Goal: Information Seeking & Learning: Learn about a topic

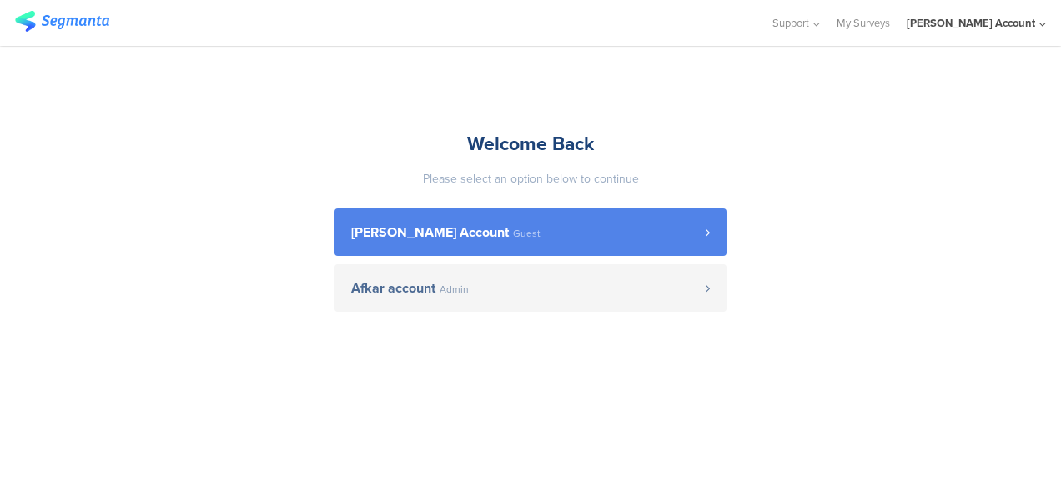
click at [407, 239] on span "[PERSON_NAME] Account" at bounding box center [430, 232] width 158 height 13
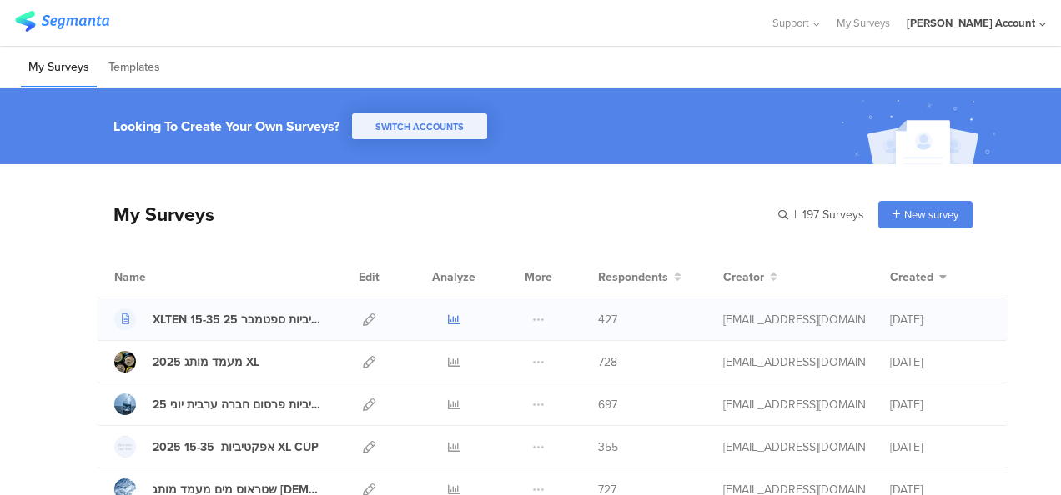
click at [448, 317] on icon at bounding box center [454, 320] width 13 height 13
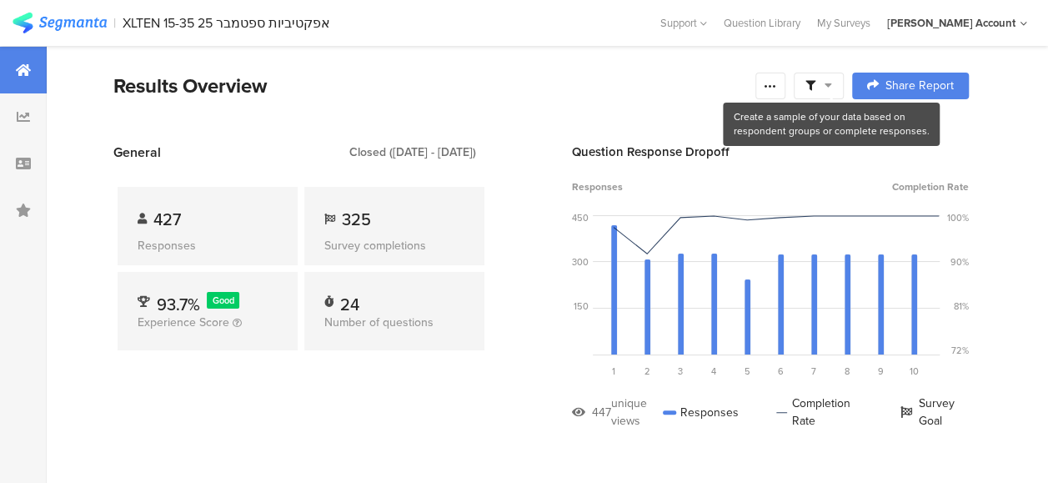
click at [830, 80] on span at bounding box center [818, 85] width 27 height 15
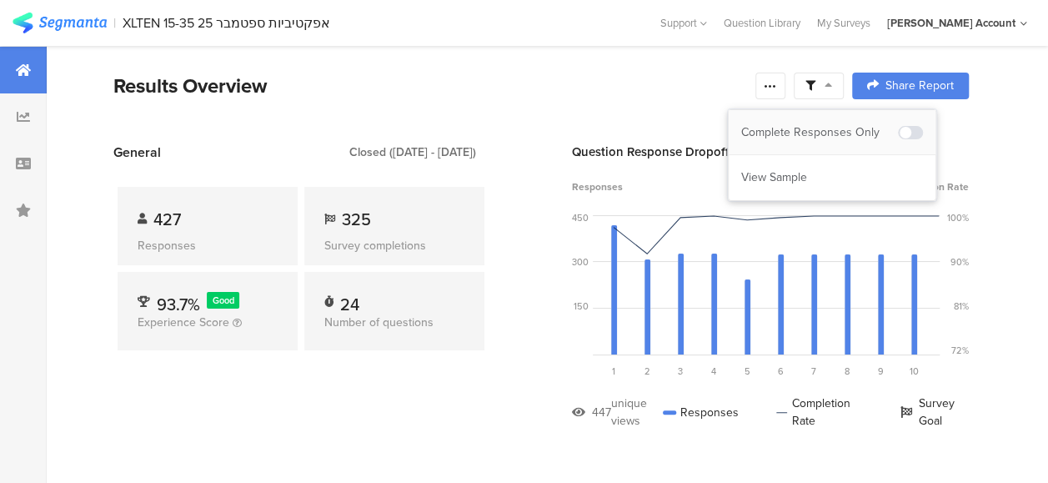
click at [841, 122] on div "Complete Responses Only" at bounding box center [832, 132] width 207 height 45
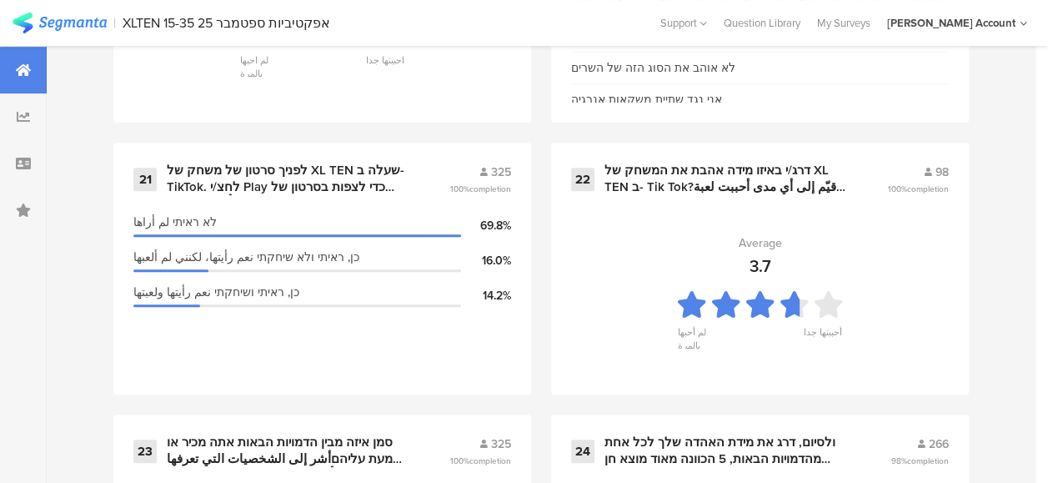
scroll to position [3502, 0]
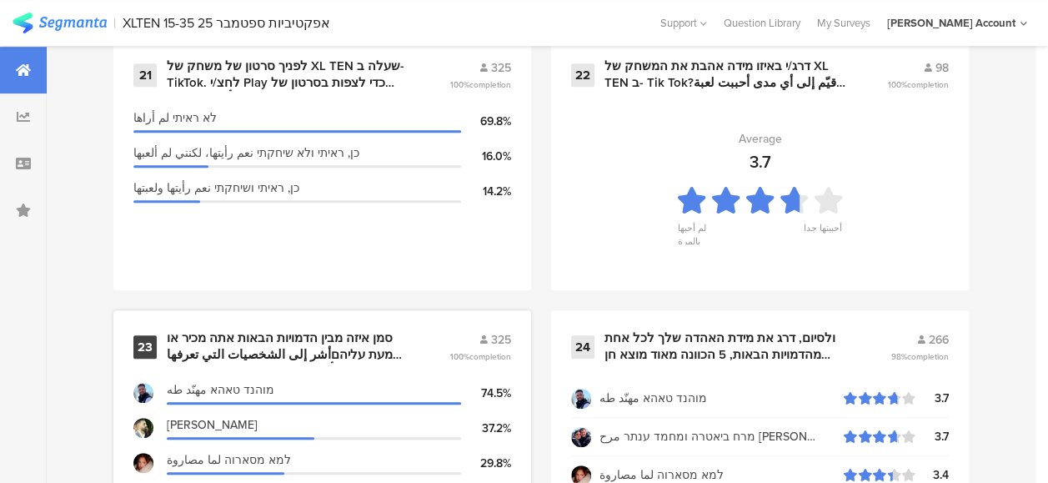
click at [334, 362] on div "סמן איזה מבין הדמויות הבאות אתה מכיר או שמעת עליהםأشر إلى الشخصيات التي تعرفها …" at bounding box center [288, 346] width 243 height 33
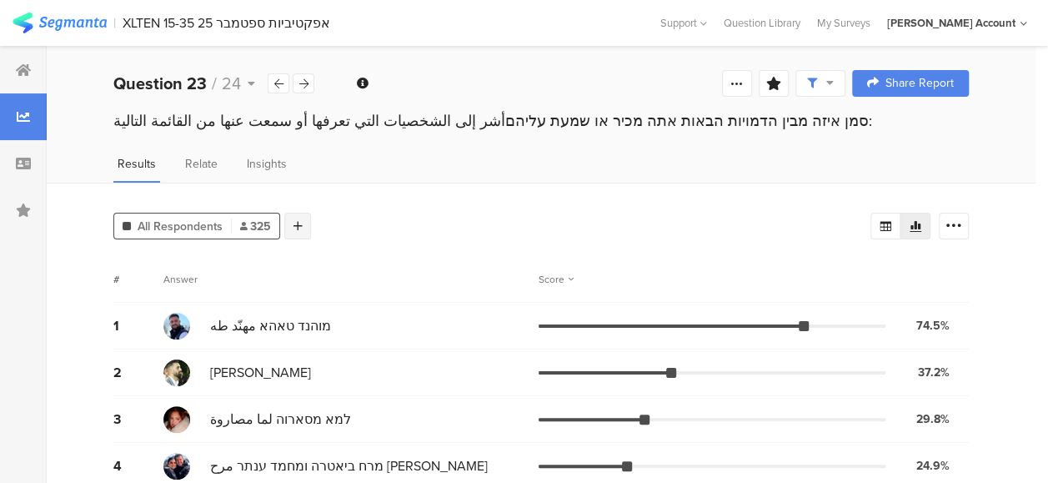
click at [295, 223] on icon at bounding box center [297, 226] width 9 height 12
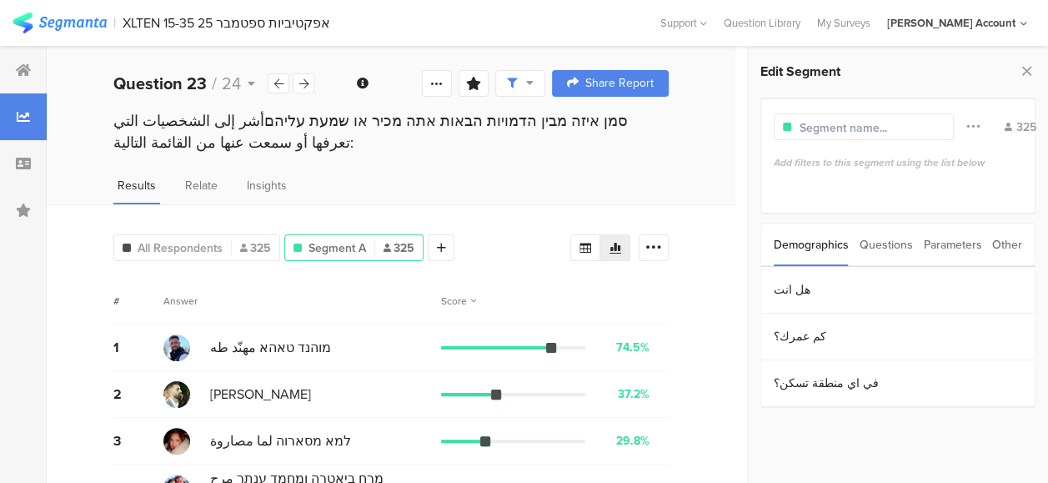
click at [936, 242] on div "Parameters" at bounding box center [952, 244] width 58 height 43
click at [792, 293] on section "c" at bounding box center [897, 290] width 273 height 47
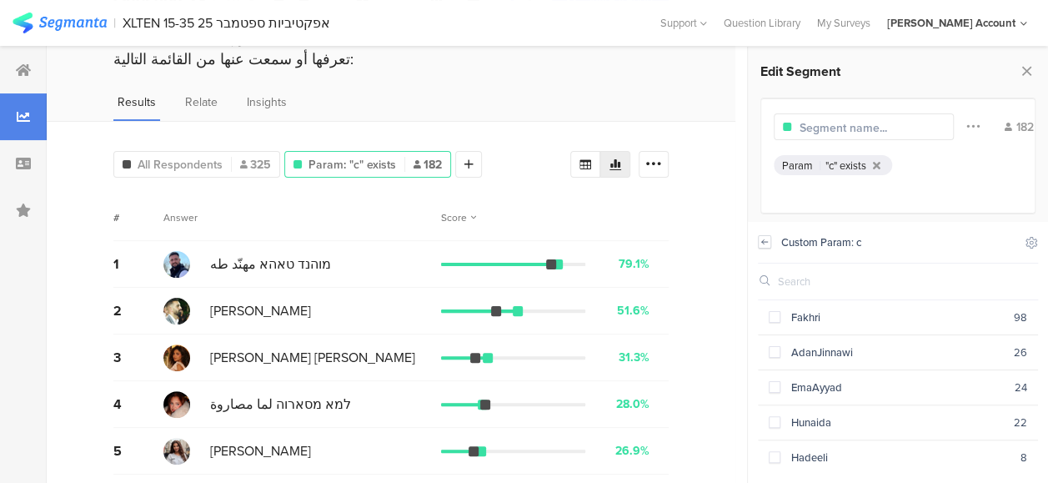
click at [762, 238] on icon at bounding box center [765, 241] width 12 height 13
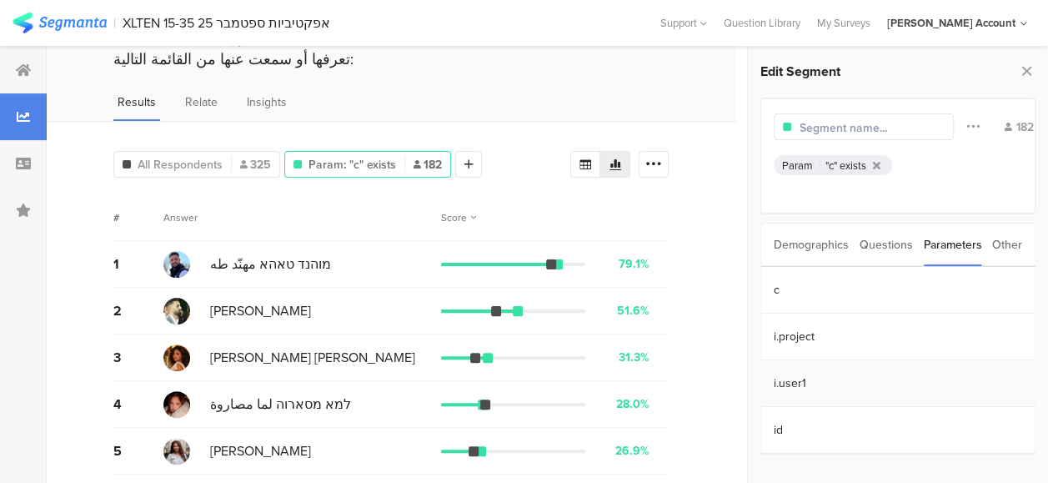
click at [788, 384] on section "i.user1" at bounding box center [897, 383] width 273 height 47
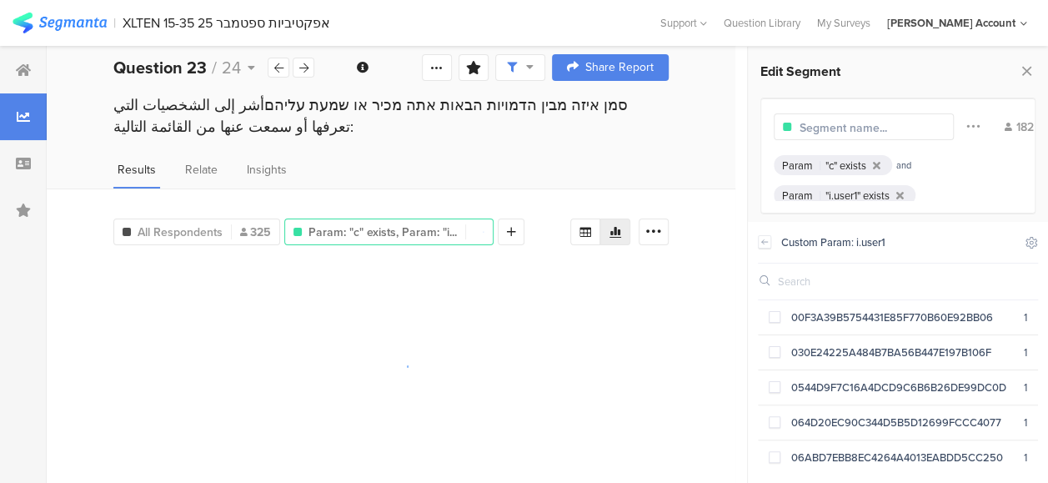
scroll to position [30, 0]
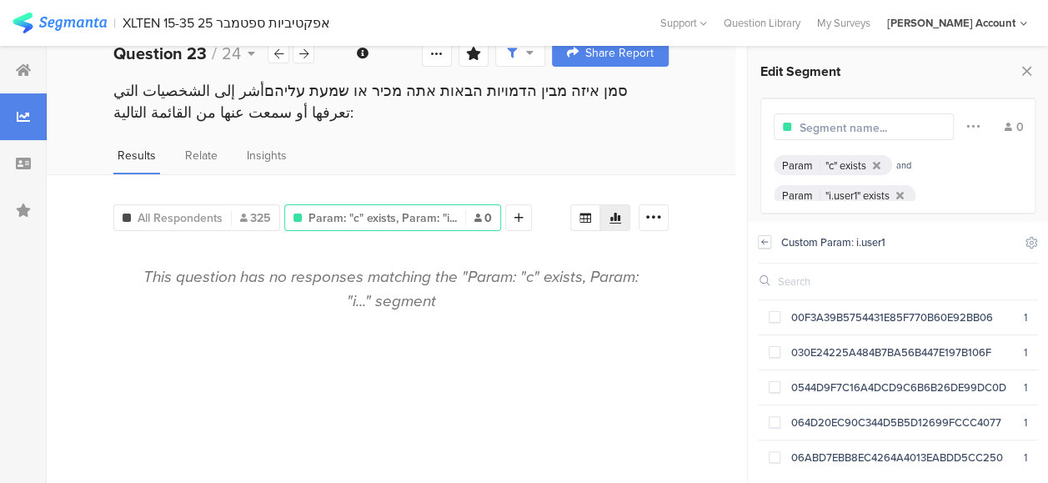
click at [764, 238] on icon at bounding box center [765, 241] width 12 height 13
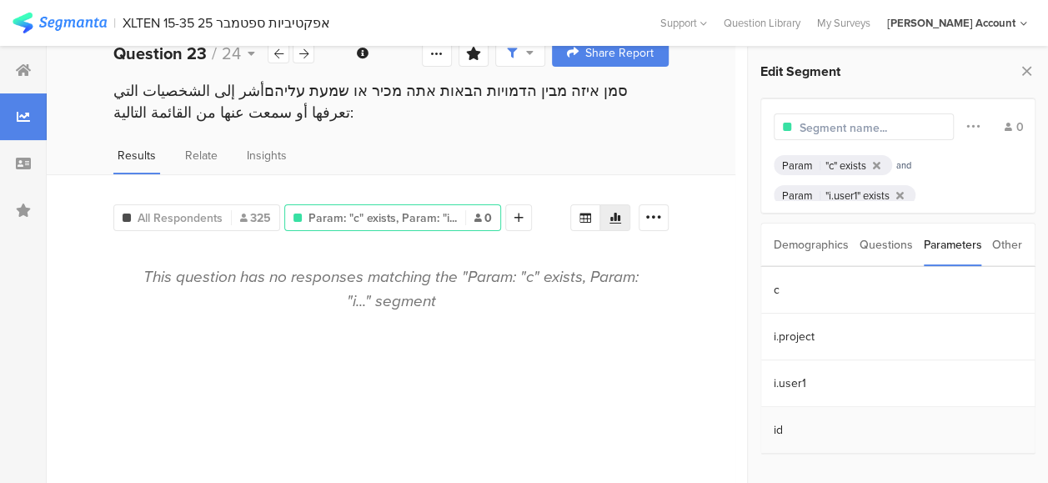
click at [782, 429] on section "id" at bounding box center [897, 430] width 273 height 47
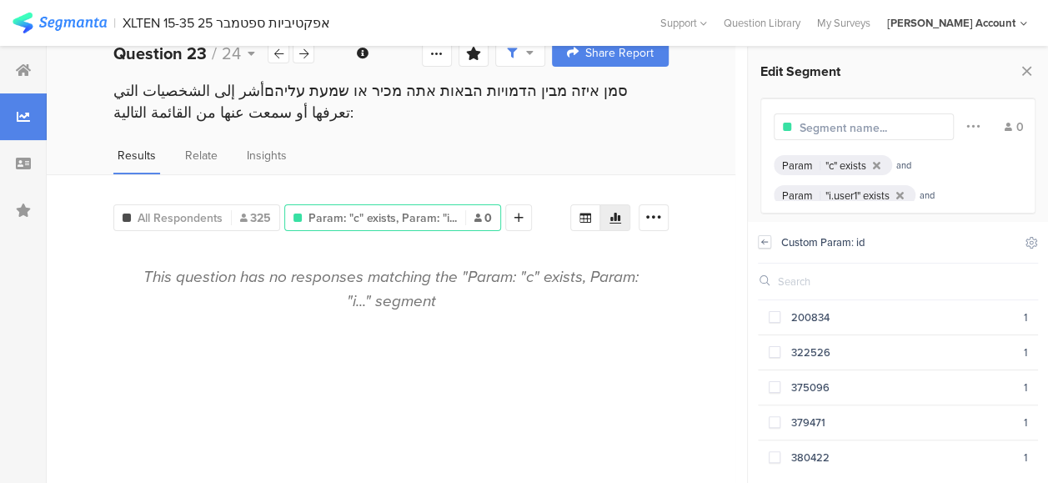
click at [766, 240] on icon at bounding box center [765, 241] width 12 height 13
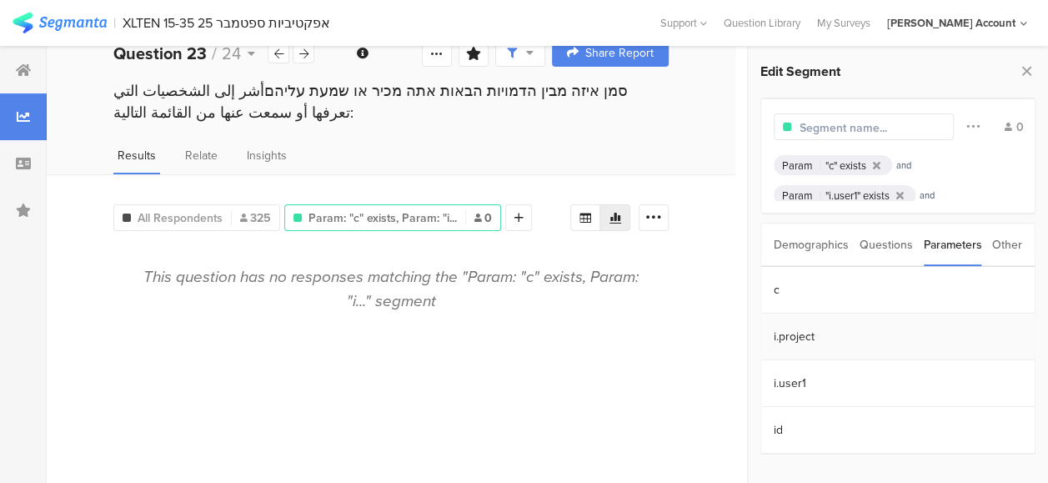
click at [783, 329] on section "i.project" at bounding box center [897, 337] width 273 height 47
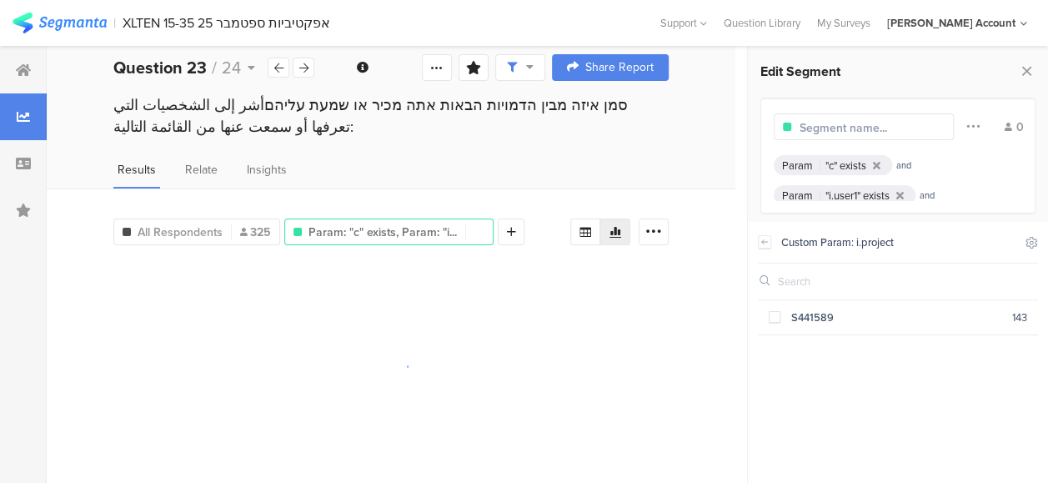
scroll to position [30, 0]
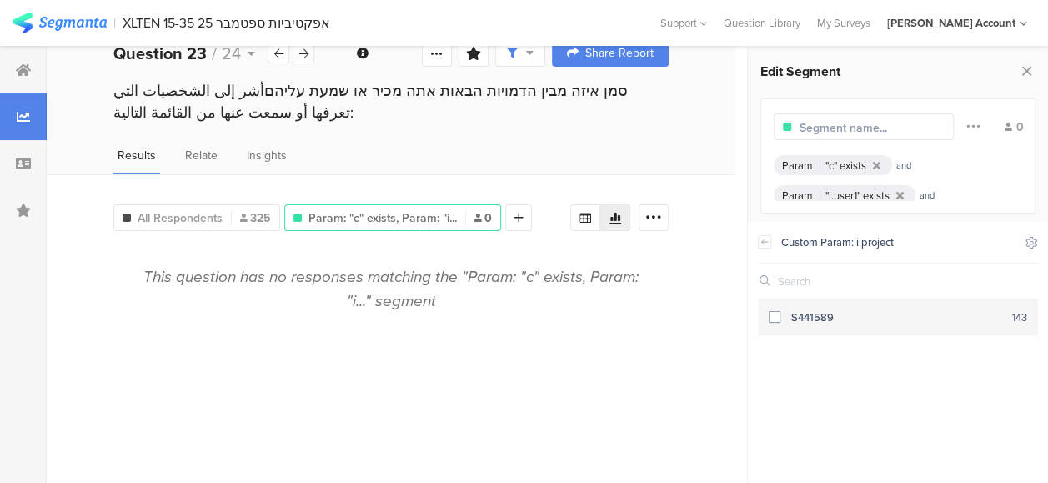
click at [774, 315] on span at bounding box center [775, 317] width 12 height 12
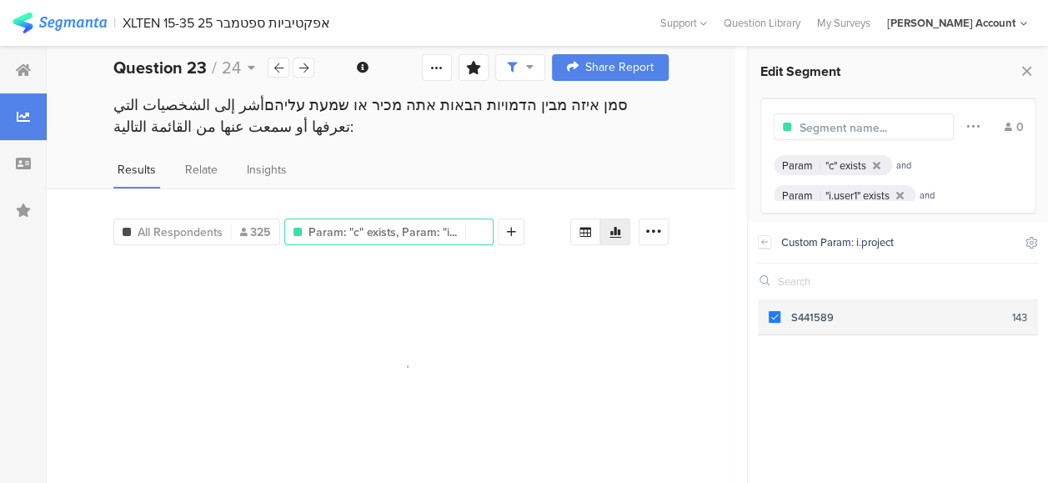
scroll to position [30, 0]
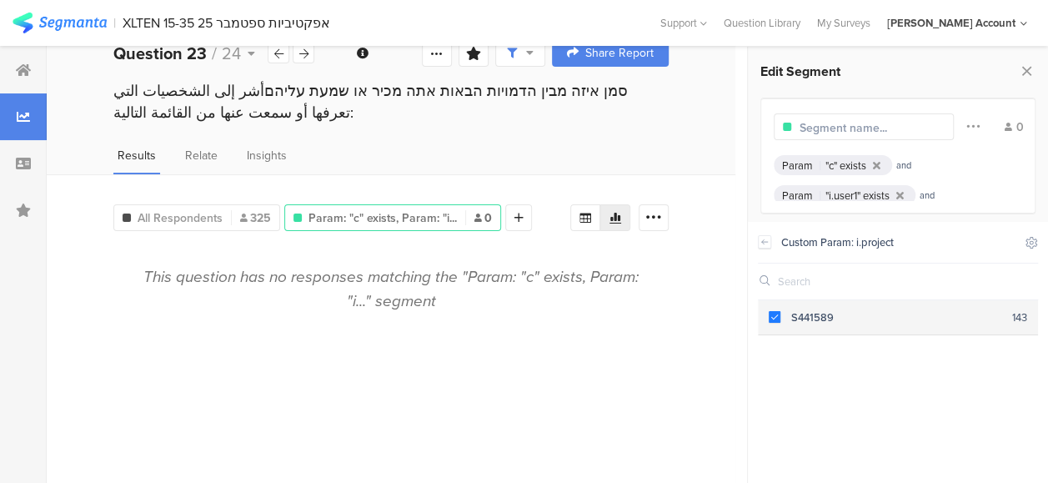
click at [777, 317] on span at bounding box center [775, 317] width 12 height 12
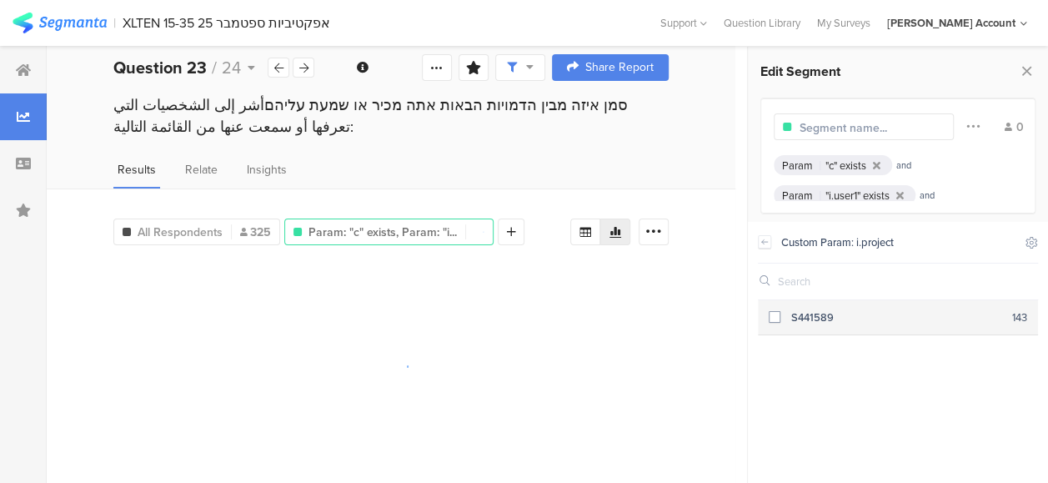
scroll to position [30, 0]
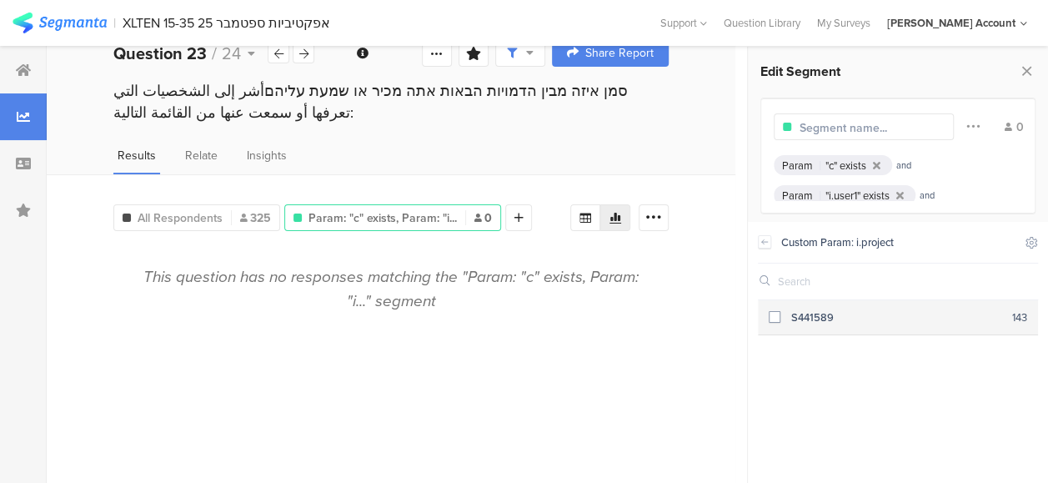
click at [777, 317] on span at bounding box center [775, 317] width 12 height 12
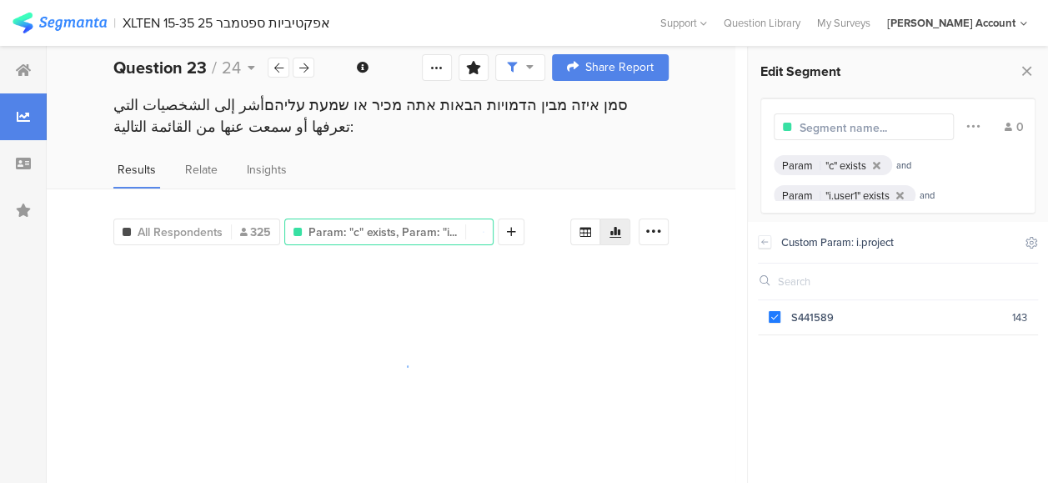
scroll to position [30, 0]
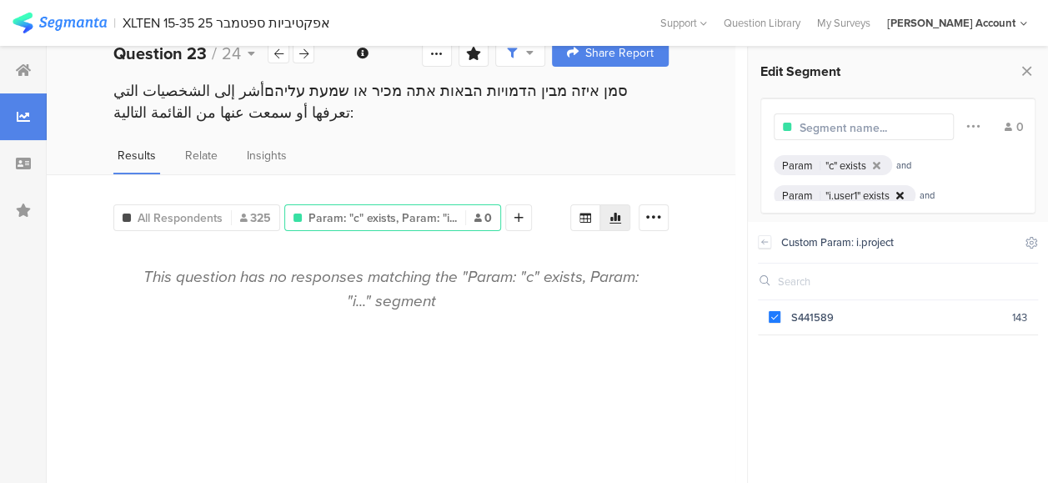
click at [902, 195] on icon at bounding box center [900, 195] width 8 height 11
click at [877, 164] on icon at bounding box center [877, 165] width 8 height 11
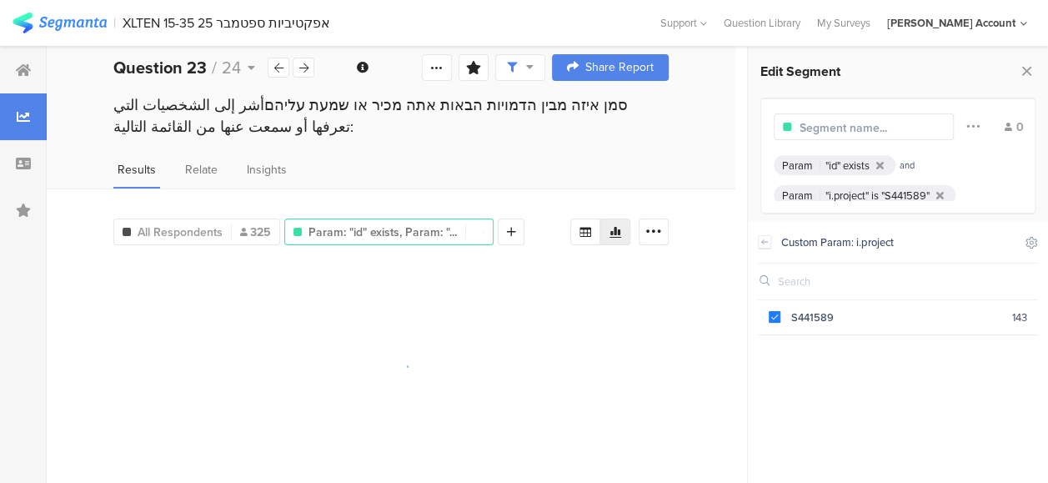
click at [877, 164] on icon at bounding box center [880, 165] width 8 height 11
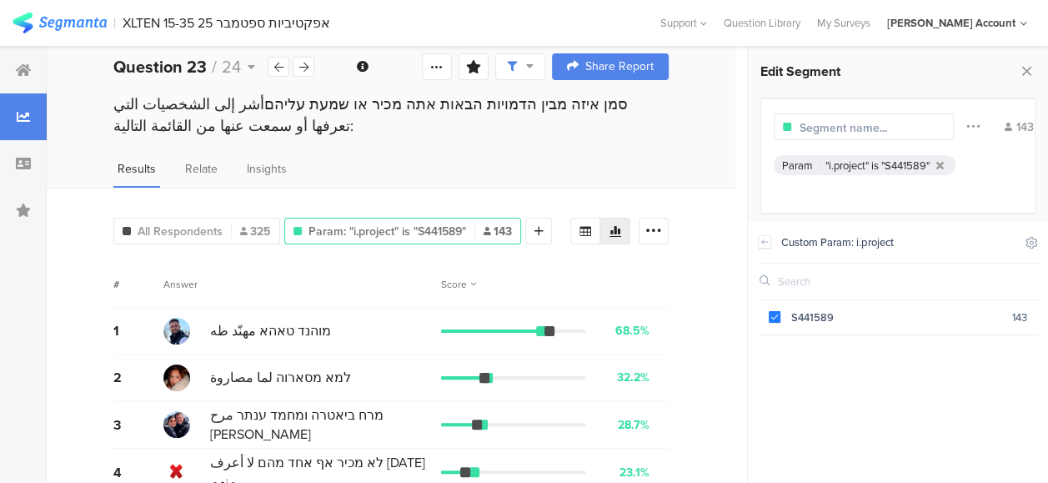
scroll to position [83, 0]
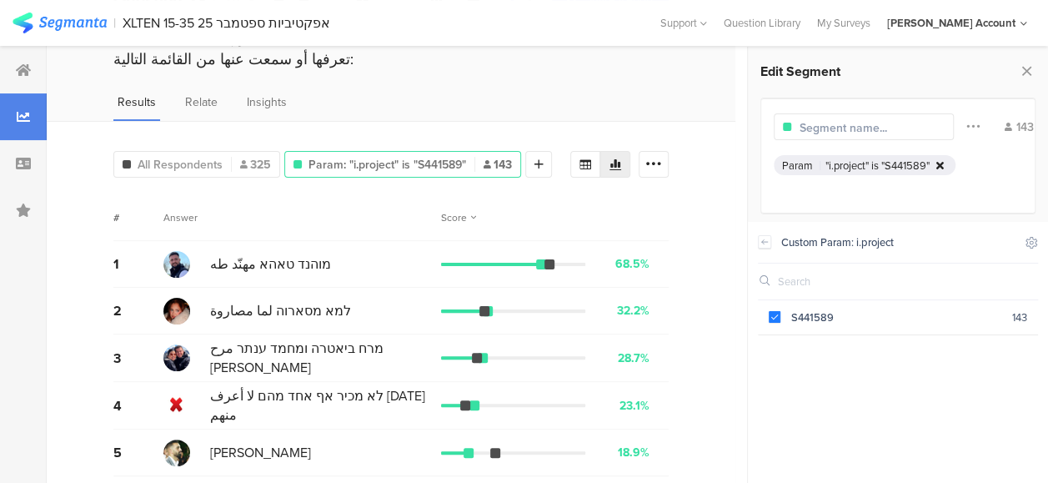
click at [941, 163] on icon at bounding box center [940, 165] width 8 height 11
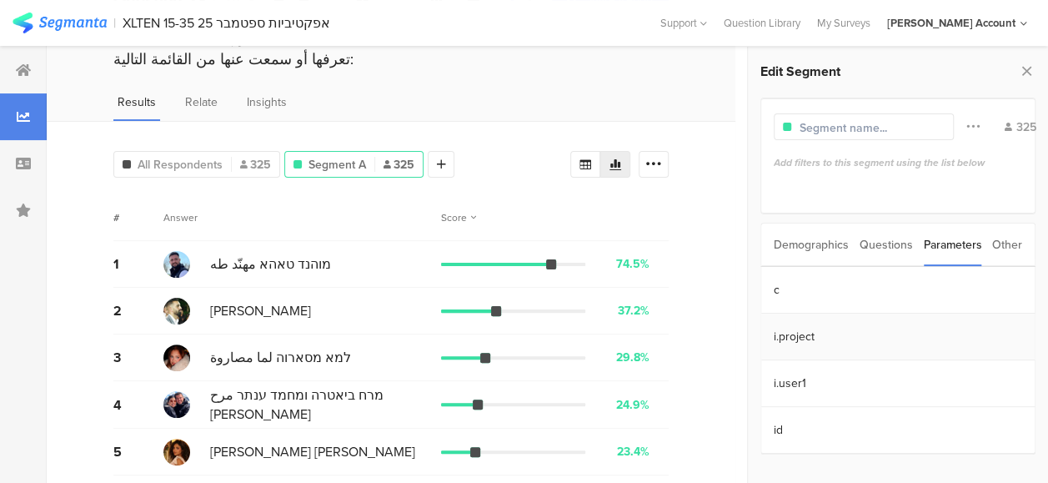
click at [790, 337] on section "i.project" at bounding box center [897, 337] width 273 height 47
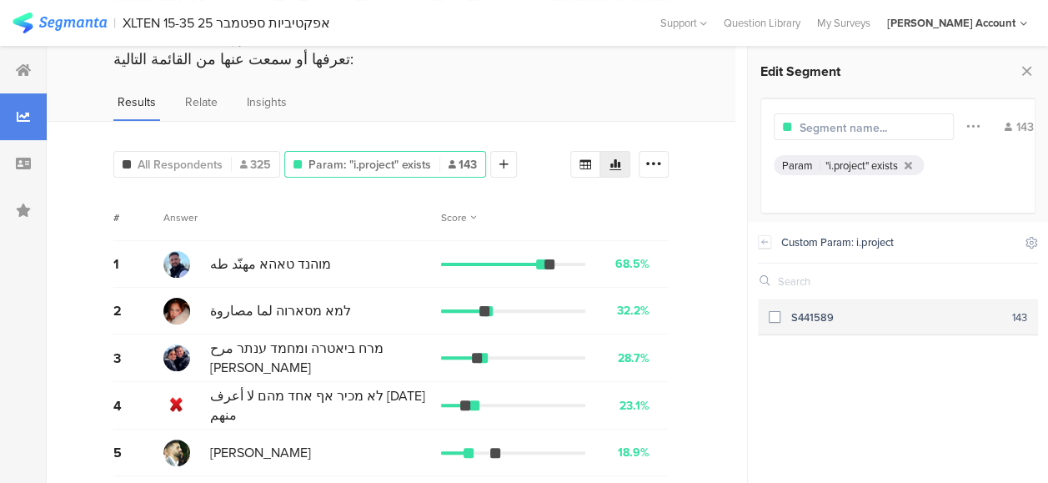
click at [779, 317] on span at bounding box center [775, 317] width 12 height 12
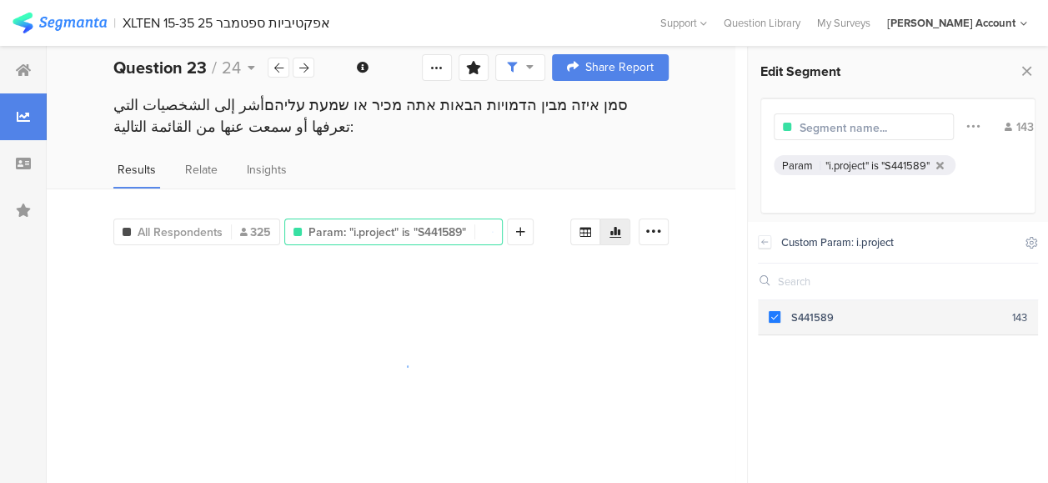
scroll to position [83, 0]
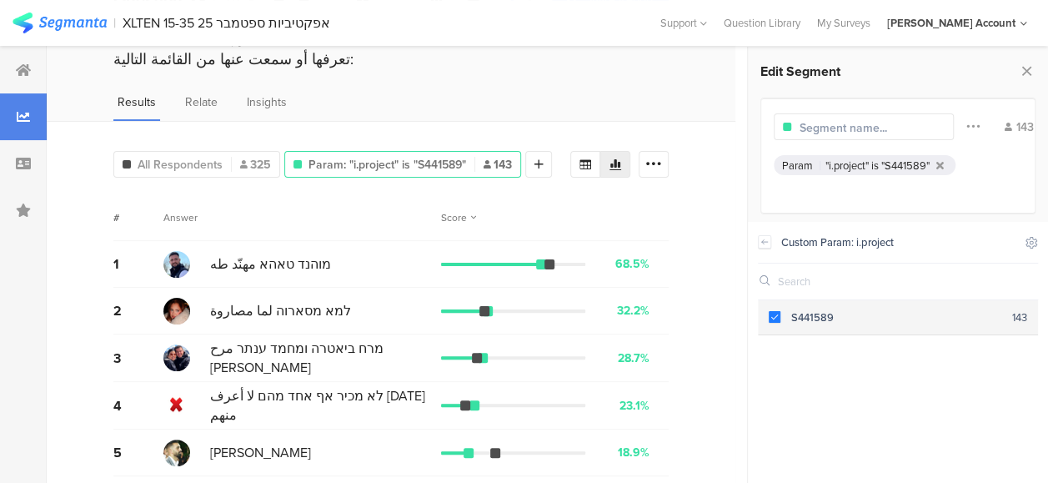
click at [777, 317] on span at bounding box center [775, 317] width 12 height 12
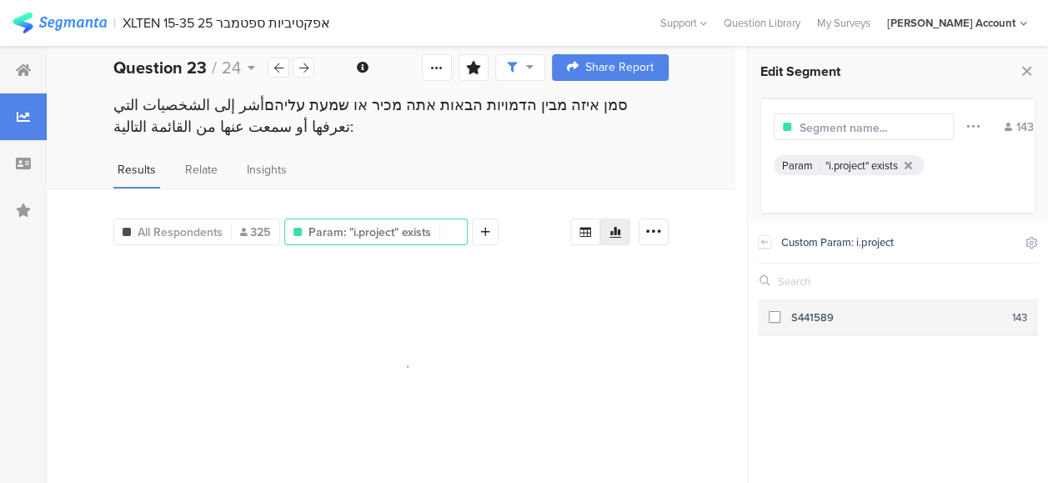
scroll to position [17, 0]
click at [767, 238] on icon at bounding box center [765, 241] width 12 height 13
